Goal: Find specific page/section: Find specific page/section

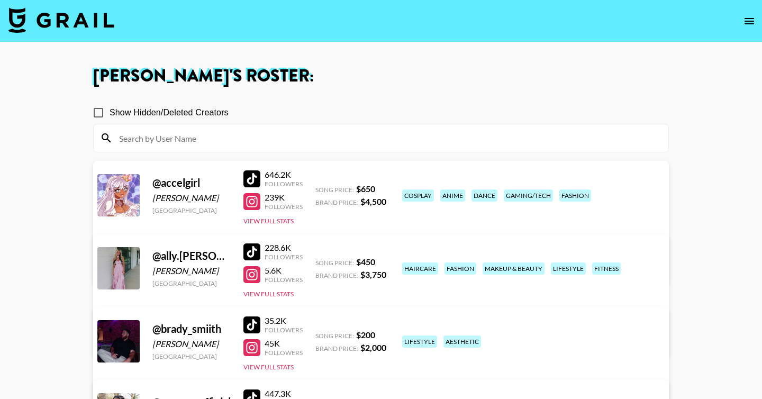
click at [748, 27] on icon "open drawer" at bounding box center [749, 21] width 13 height 13
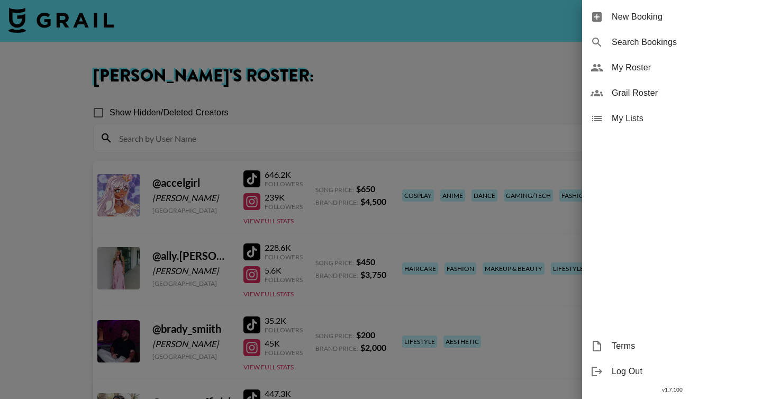
click at [640, 23] on span "New Booking" at bounding box center [682, 17] width 142 height 13
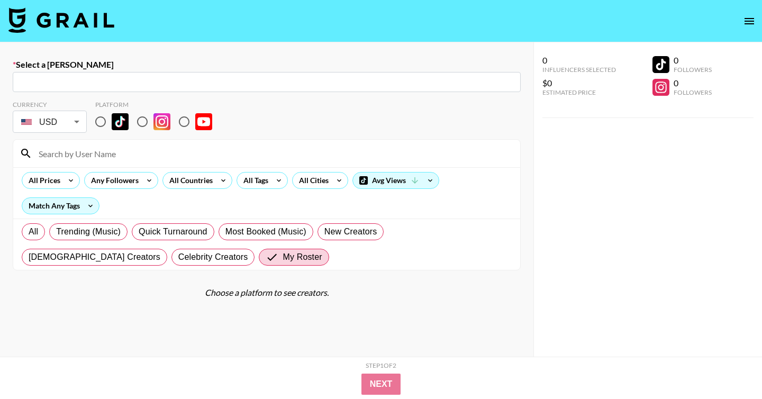
click at [749, 22] on icon "open drawer" at bounding box center [749, 21] width 13 height 13
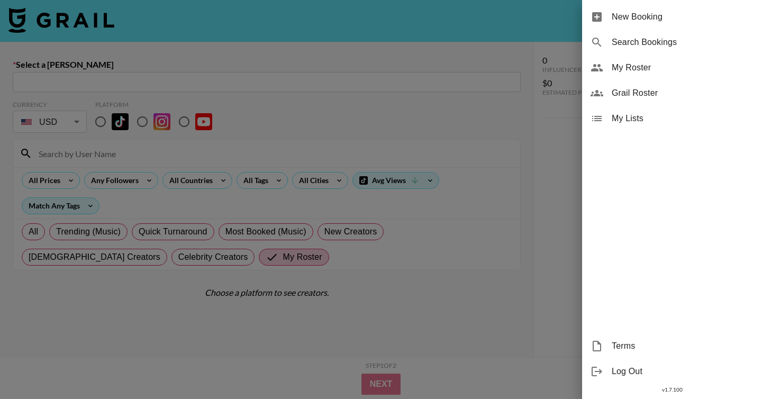
click at [643, 98] on span "Grail Roster" at bounding box center [682, 93] width 142 height 13
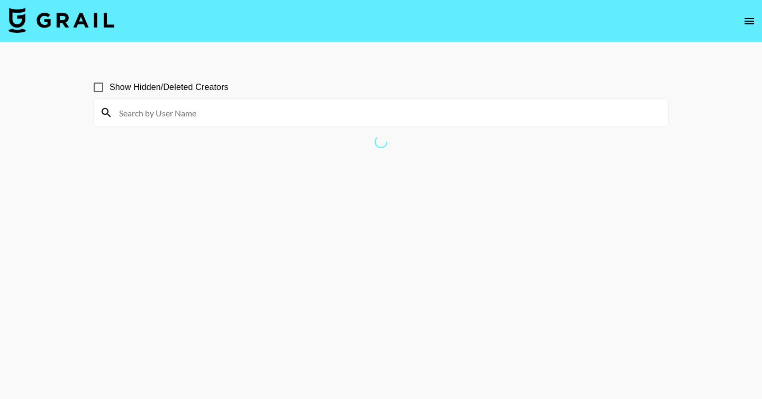
click at [94, 88] on input "Show Hidden/Deleted Creators" at bounding box center [98, 87] width 22 height 22
checkbox input "true"
click at [157, 117] on input at bounding box center [387, 112] width 549 height 17
type input "K"
click at [550, 37] on nav at bounding box center [381, 21] width 762 height 42
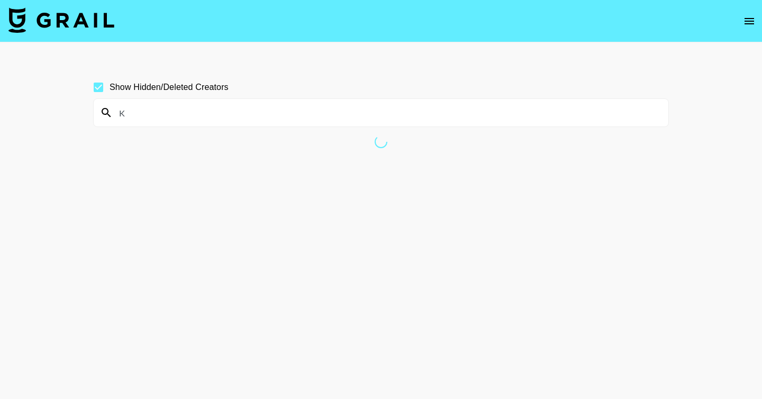
click at [481, 108] on input "K" at bounding box center [387, 112] width 549 height 17
click at [459, 117] on input "K" at bounding box center [387, 112] width 549 height 17
click at [413, 111] on input "K" at bounding box center [387, 112] width 549 height 17
click at [132, 109] on input "K" at bounding box center [387, 112] width 549 height 17
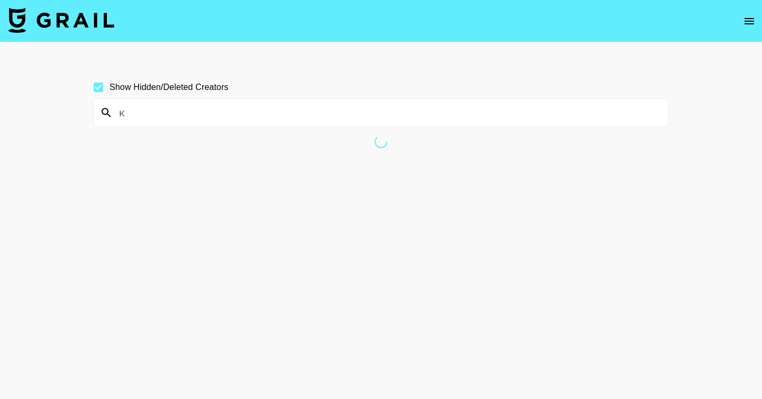
click at [132, 109] on input "K" at bounding box center [387, 112] width 549 height 17
click at [130, 113] on input "K" at bounding box center [387, 112] width 549 height 17
click at [149, 113] on input "K" at bounding box center [387, 112] width 549 height 17
click at [326, 85] on div "Show Hidden/Deleted Creators" at bounding box center [380, 87] width 575 height 22
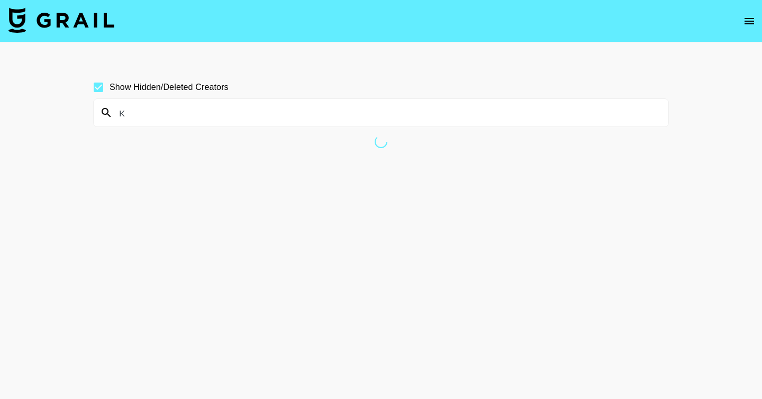
click at [321, 119] on input "K" at bounding box center [387, 112] width 549 height 17
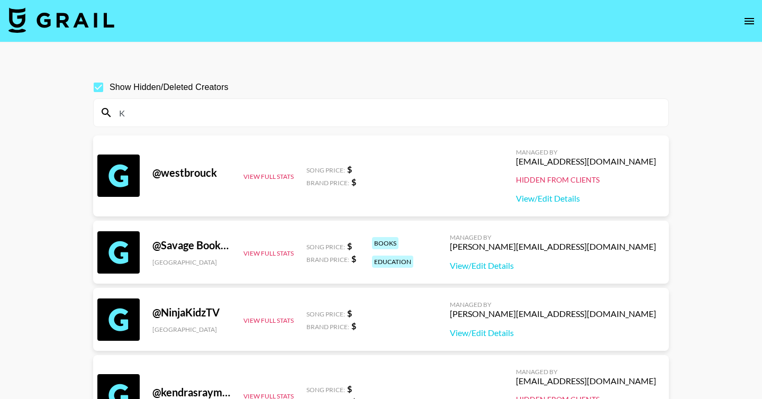
click at [258, 112] on input "K" at bounding box center [387, 112] width 549 height 17
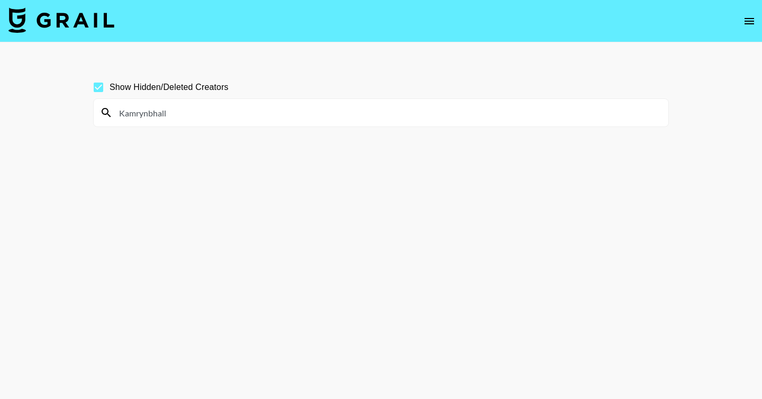
scroll to position [19, 0]
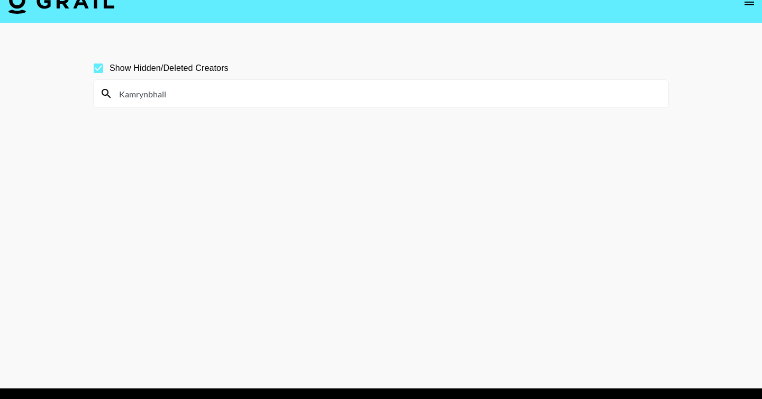
click at [344, 92] on input "Kamrynbhall" at bounding box center [387, 93] width 549 height 17
click at [267, 96] on input "Kamrynbhall" at bounding box center [387, 93] width 549 height 17
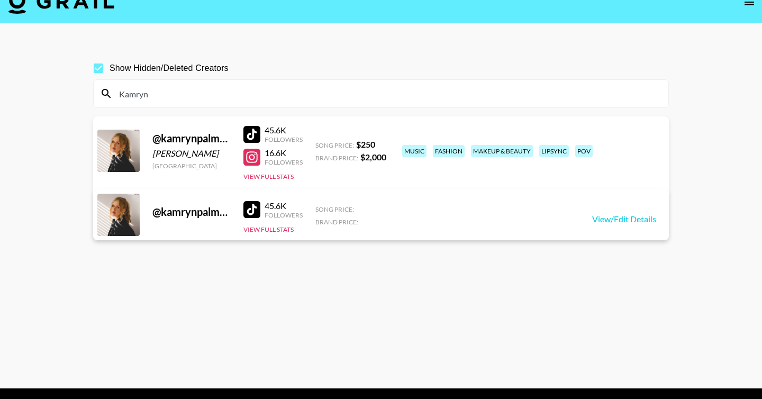
scroll to position [0, 0]
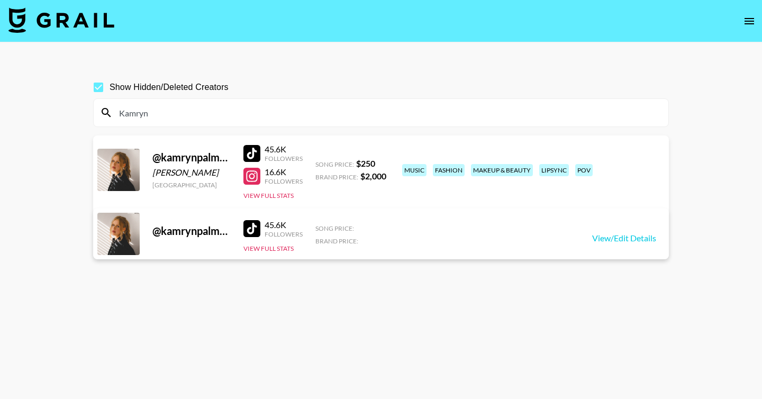
click at [274, 111] on input "Kamryn" at bounding box center [387, 112] width 549 height 17
paste input "blyyyyyythe"
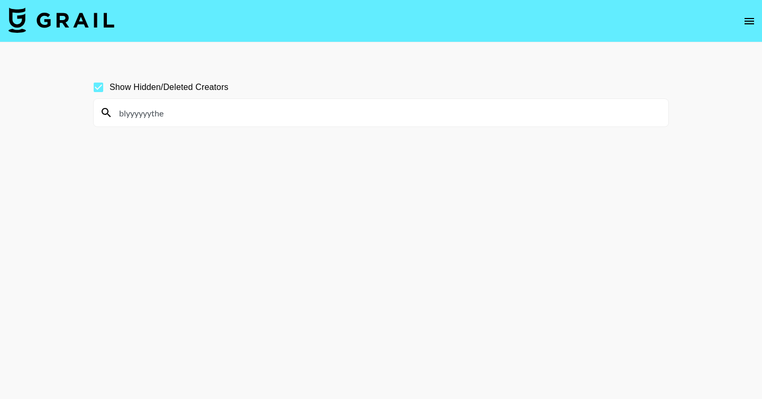
click at [219, 118] on input "blyyyyyythe" at bounding box center [387, 112] width 549 height 17
paste input "therealj3n_"
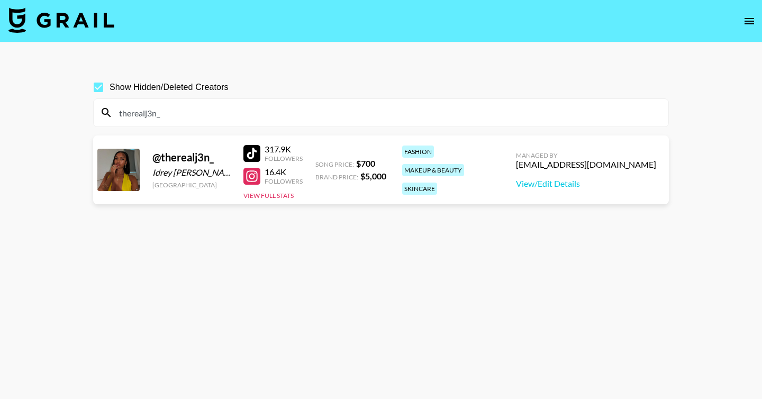
type input "therealj3n_"
